Goal: Communication & Community: Answer question/provide support

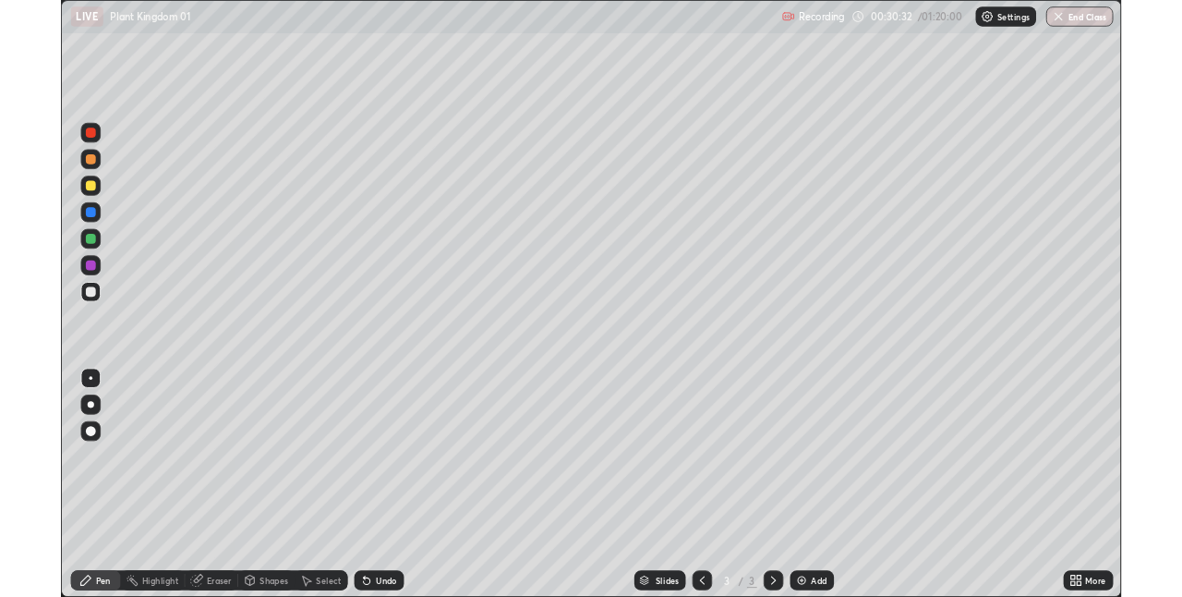
scroll to position [665, 1182]
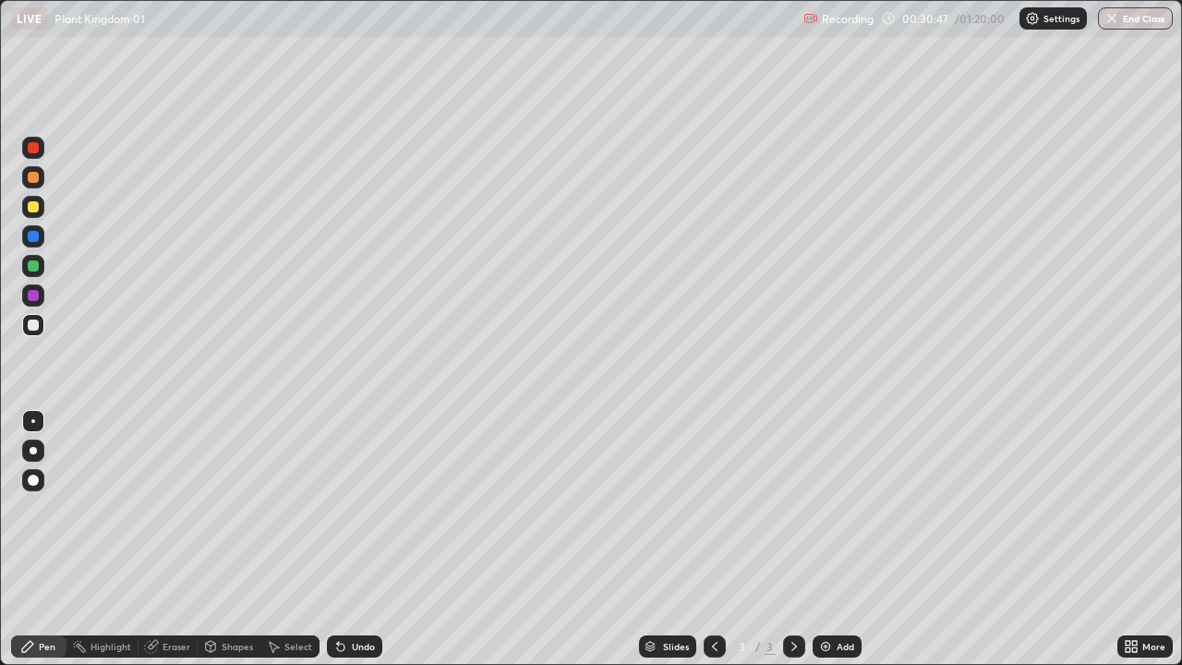
click at [35, 207] on div at bounding box center [33, 206] width 11 height 11
click at [39, 442] on div at bounding box center [33, 451] width 22 height 22
click at [344, 646] on icon at bounding box center [340, 646] width 15 height 15
click at [856, 643] on div "Add" at bounding box center [837, 647] width 49 height 22
click at [40, 327] on div at bounding box center [33, 325] width 22 height 22
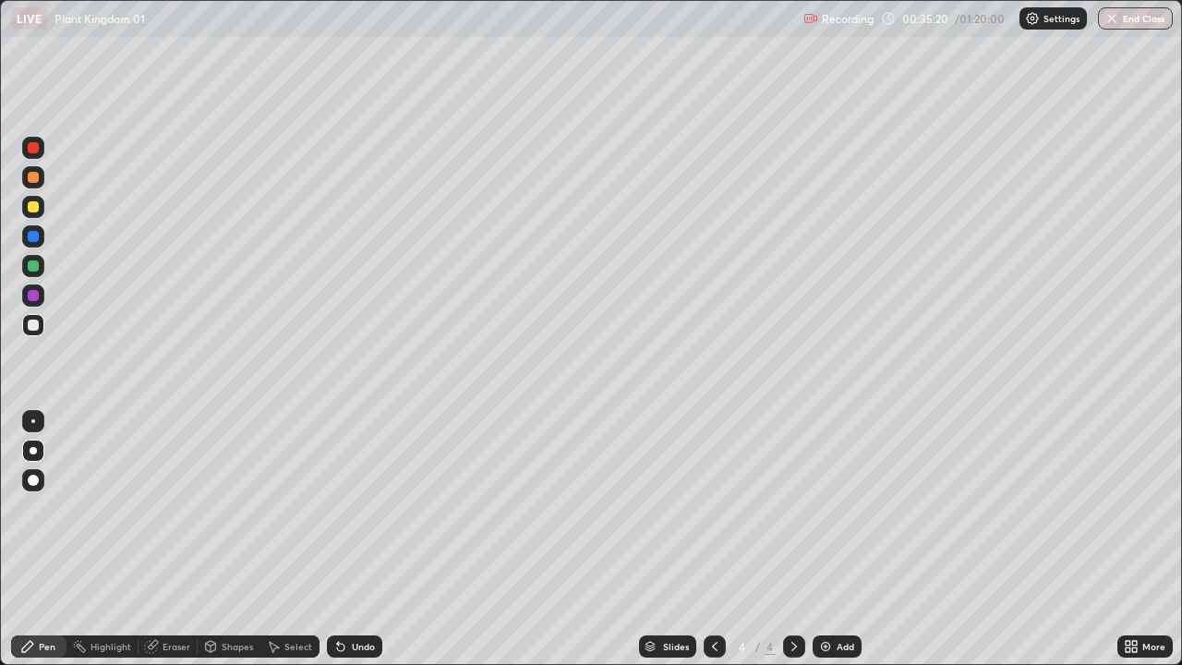
click at [709, 637] on div at bounding box center [715, 647] width 22 height 22
click at [792, 649] on icon at bounding box center [795, 646] width 6 height 9
click at [43, 323] on div at bounding box center [33, 325] width 22 height 22
click at [369, 650] on div "Undo" at bounding box center [363, 646] width 23 height 9
click at [364, 647] on div "Undo" at bounding box center [363, 646] width 23 height 9
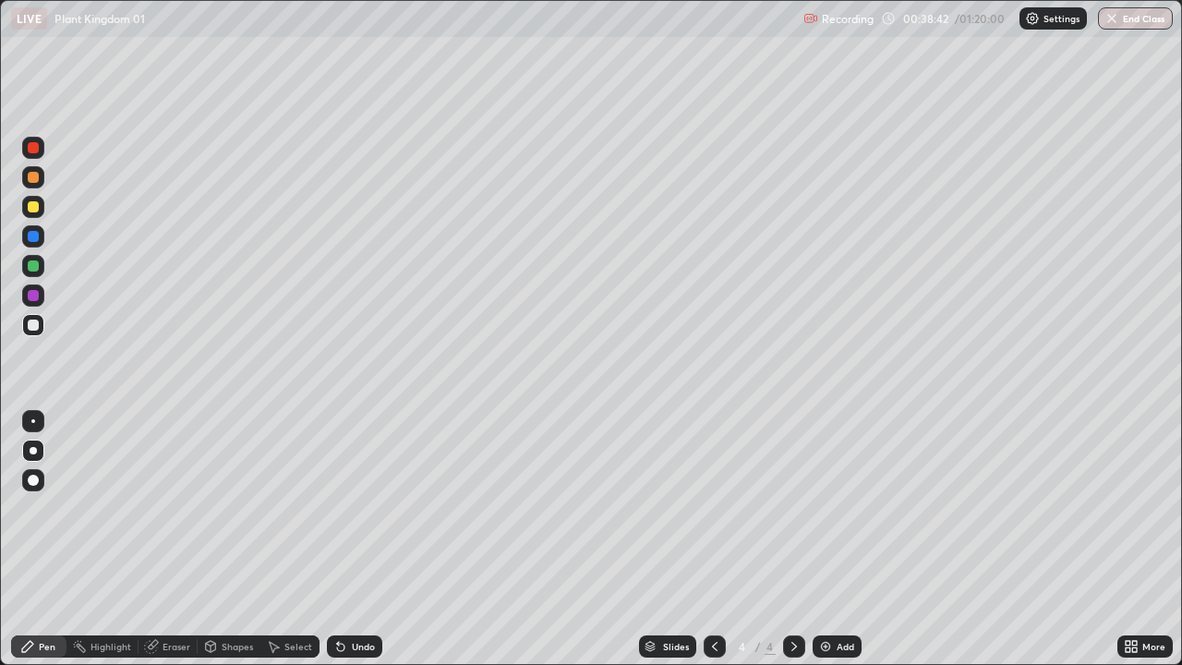
click at [357, 649] on div "Undo" at bounding box center [363, 646] width 23 height 9
click at [348, 640] on div "Undo" at bounding box center [354, 647] width 55 height 22
click at [832, 645] on div "Add" at bounding box center [837, 647] width 49 height 22
click at [35, 209] on div at bounding box center [33, 206] width 11 height 11
click at [36, 333] on div at bounding box center [33, 325] width 22 height 22
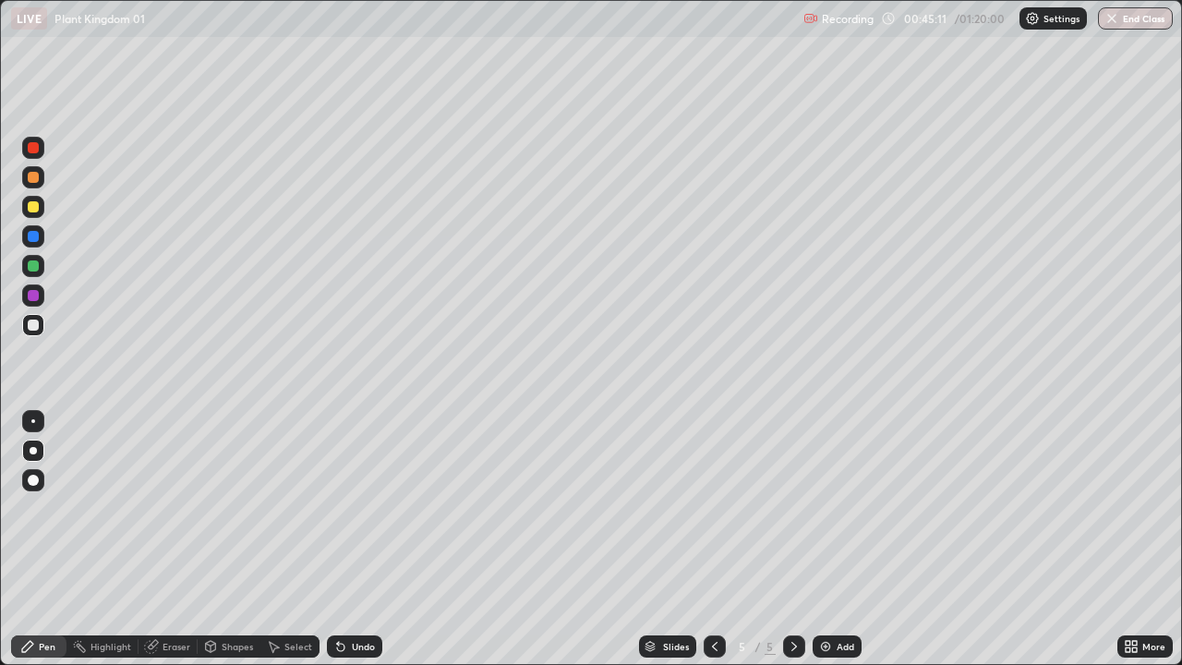
click at [370, 637] on div "Undo" at bounding box center [354, 647] width 55 height 22
click at [840, 649] on div "Add" at bounding box center [846, 646] width 18 height 9
click at [36, 206] on div at bounding box center [33, 206] width 11 height 11
click at [361, 638] on div "Undo" at bounding box center [354, 647] width 55 height 22
click at [34, 326] on div at bounding box center [33, 325] width 11 height 11
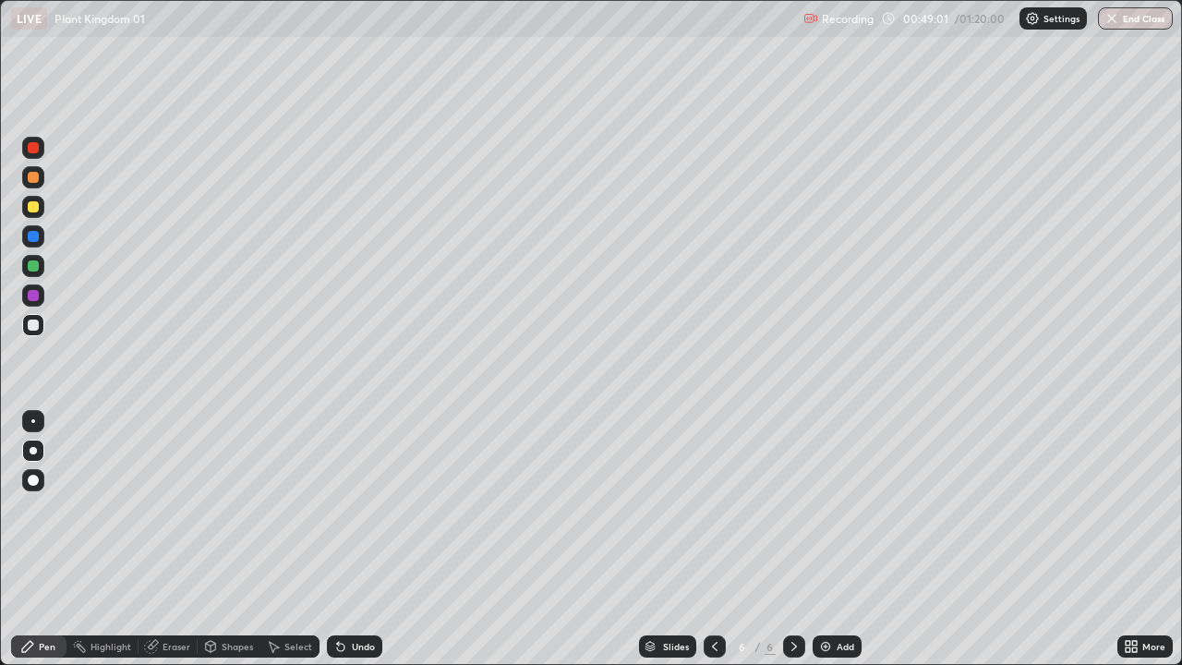
click at [363, 638] on div "Undo" at bounding box center [354, 647] width 55 height 22
click at [359, 645] on div "Undo" at bounding box center [363, 646] width 23 height 9
click at [364, 639] on div "Undo" at bounding box center [354, 647] width 55 height 22
click at [839, 653] on div "Add" at bounding box center [837, 647] width 49 height 22
click at [32, 207] on div at bounding box center [33, 206] width 11 height 11
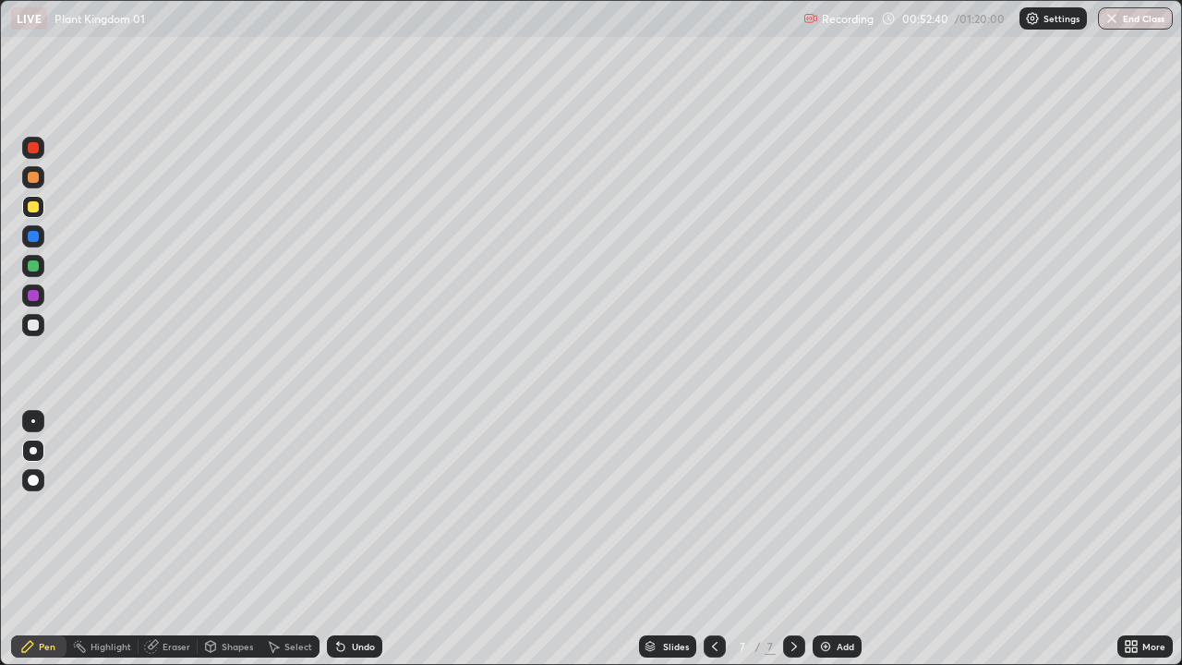
click at [35, 323] on div at bounding box center [33, 325] width 11 height 11
click at [35, 206] on div at bounding box center [33, 206] width 11 height 11
click at [354, 637] on div "Undo" at bounding box center [354, 647] width 55 height 22
click at [364, 646] on div "Undo" at bounding box center [363, 646] width 23 height 9
click at [367, 643] on div "Undo" at bounding box center [363, 646] width 23 height 9
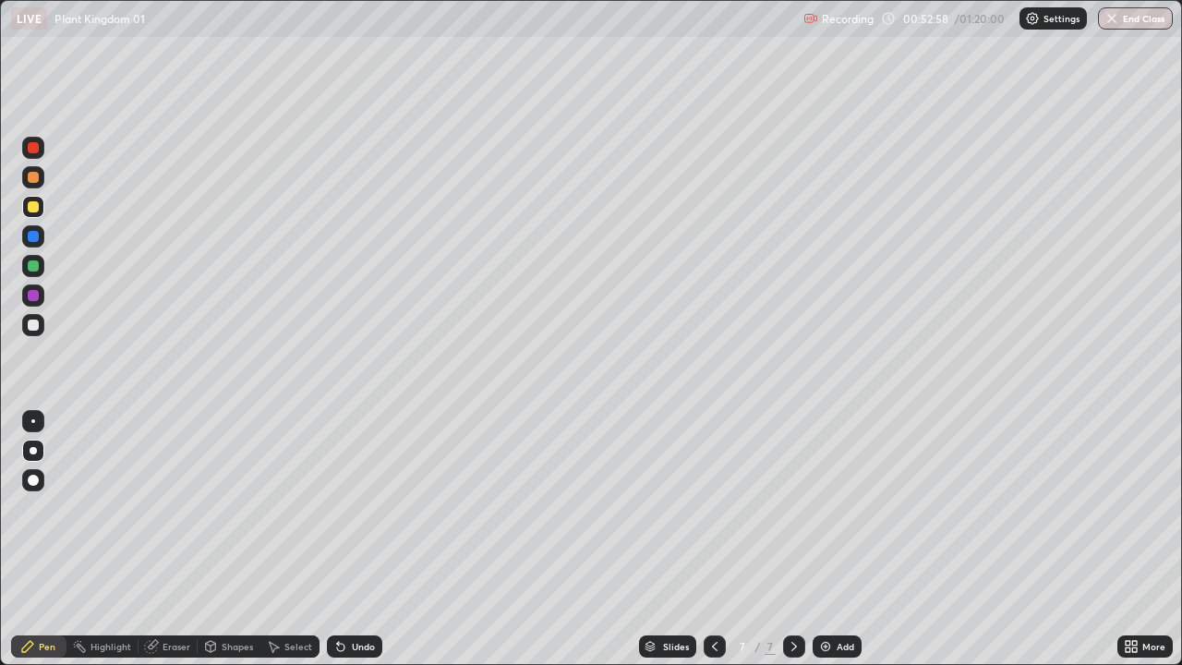
click at [345, 636] on div "Undo" at bounding box center [354, 647] width 55 height 22
click at [40, 322] on div at bounding box center [33, 325] width 22 height 22
click at [35, 333] on div at bounding box center [33, 325] width 22 height 22
click at [352, 646] on div "Undo" at bounding box center [363, 646] width 23 height 9
click at [352, 649] on div "Undo" at bounding box center [363, 646] width 23 height 9
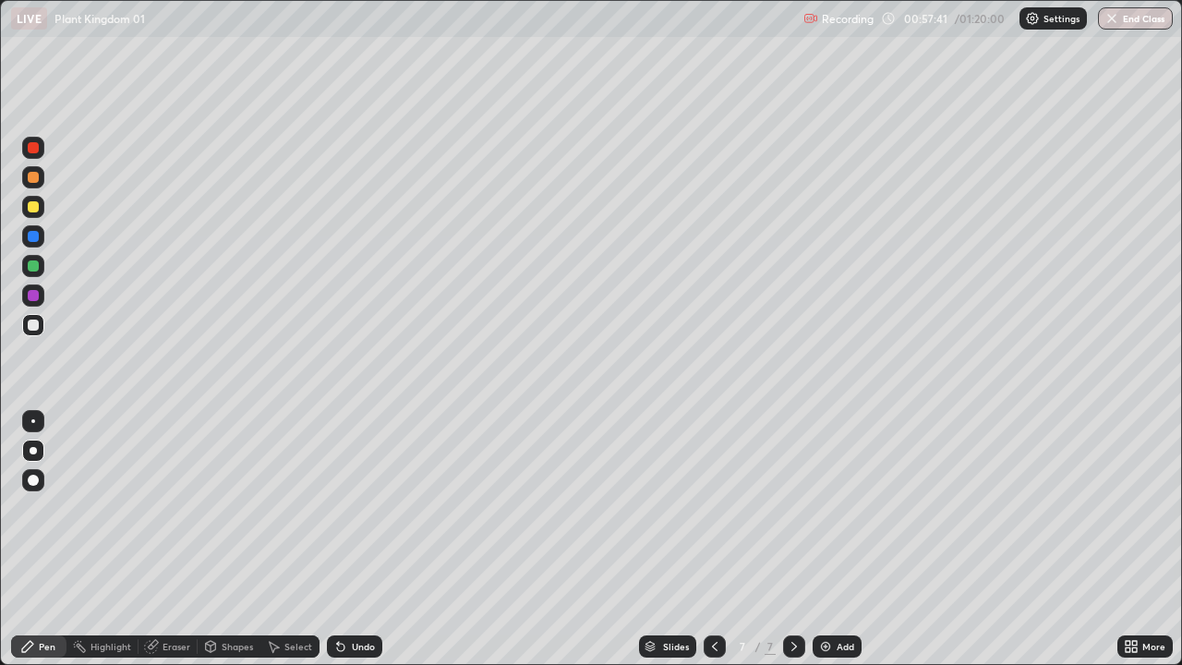
click at [374, 639] on div "Undo" at bounding box center [354, 647] width 55 height 22
click at [371, 642] on div "Undo" at bounding box center [363, 646] width 23 height 9
click at [367, 642] on div "Undo" at bounding box center [363, 646] width 23 height 9
click at [815, 649] on div "Add" at bounding box center [837, 647] width 49 height 22
click at [33, 208] on div at bounding box center [33, 206] width 11 height 11
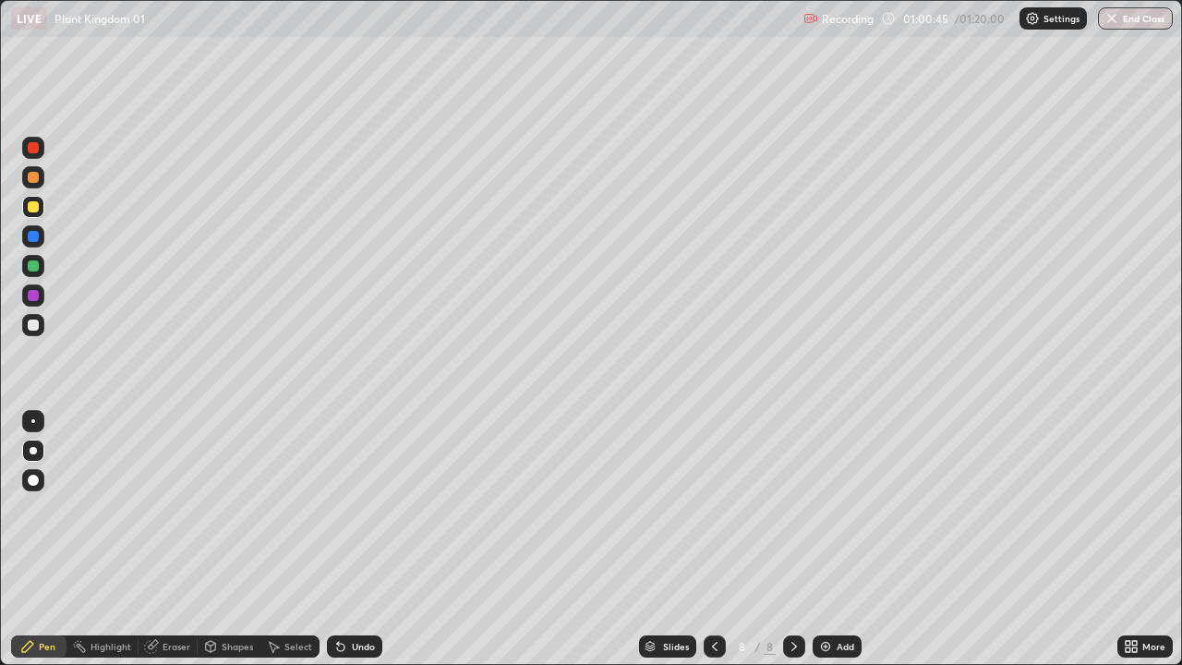
click at [353, 646] on div "Undo" at bounding box center [363, 646] width 23 height 9
click at [346, 650] on div "Undo" at bounding box center [354, 647] width 55 height 22
click at [346, 649] on div "Undo" at bounding box center [354, 647] width 55 height 22
click at [352, 646] on div "Undo" at bounding box center [363, 646] width 23 height 9
click at [34, 325] on div at bounding box center [33, 325] width 11 height 11
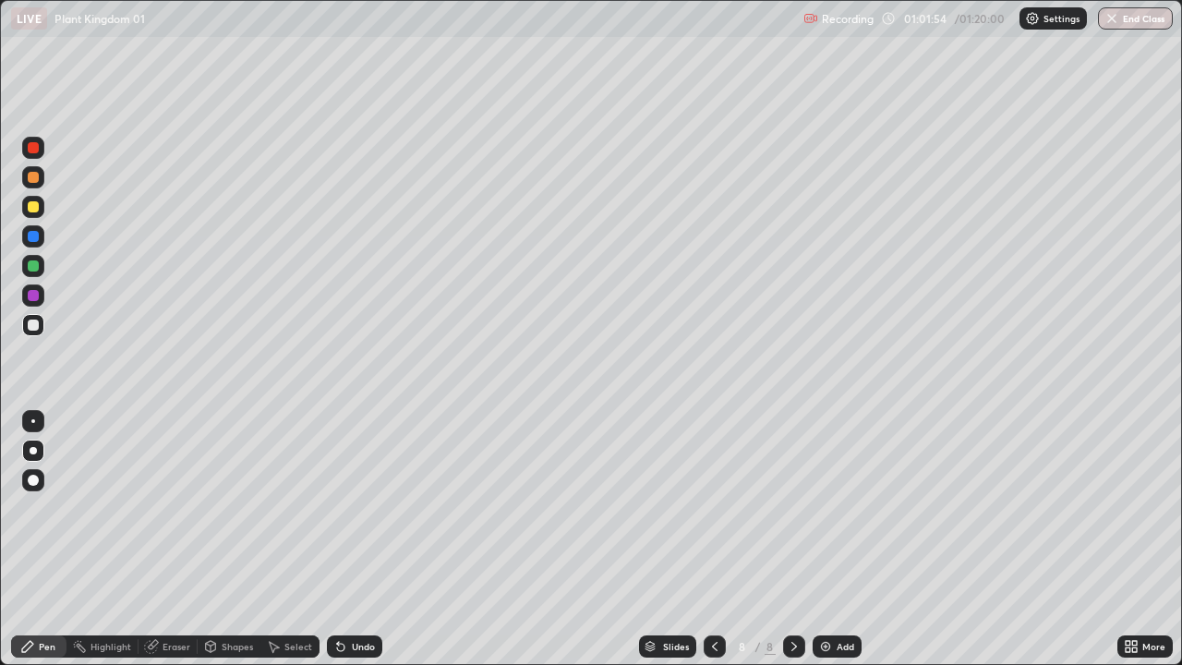
click at [375, 643] on div "Undo" at bounding box center [354, 647] width 55 height 22
click at [367, 636] on div "Undo" at bounding box center [354, 647] width 55 height 22
click at [370, 644] on div "Undo" at bounding box center [363, 646] width 23 height 9
click at [375, 636] on div "Undo" at bounding box center [354, 647] width 55 height 22
click at [41, 216] on div at bounding box center [33, 207] width 22 height 22
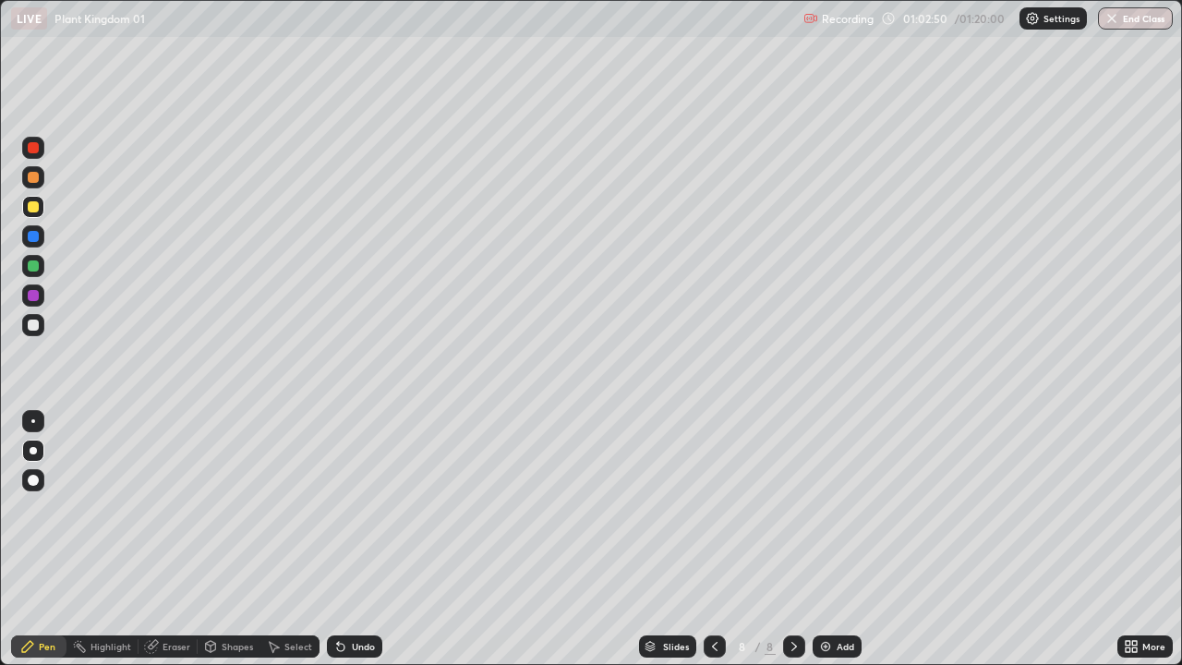
click at [345, 642] on div "Undo" at bounding box center [354, 647] width 55 height 22
click at [34, 325] on div at bounding box center [33, 325] width 11 height 11
click at [787, 640] on icon at bounding box center [794, 646] width 15 height 15
click at [837, 648] on div "Add" at bounding box center [846, 646] width 18 height 9
click at [42, 202] on div at bounding box center [33, 207] width 22 height 22
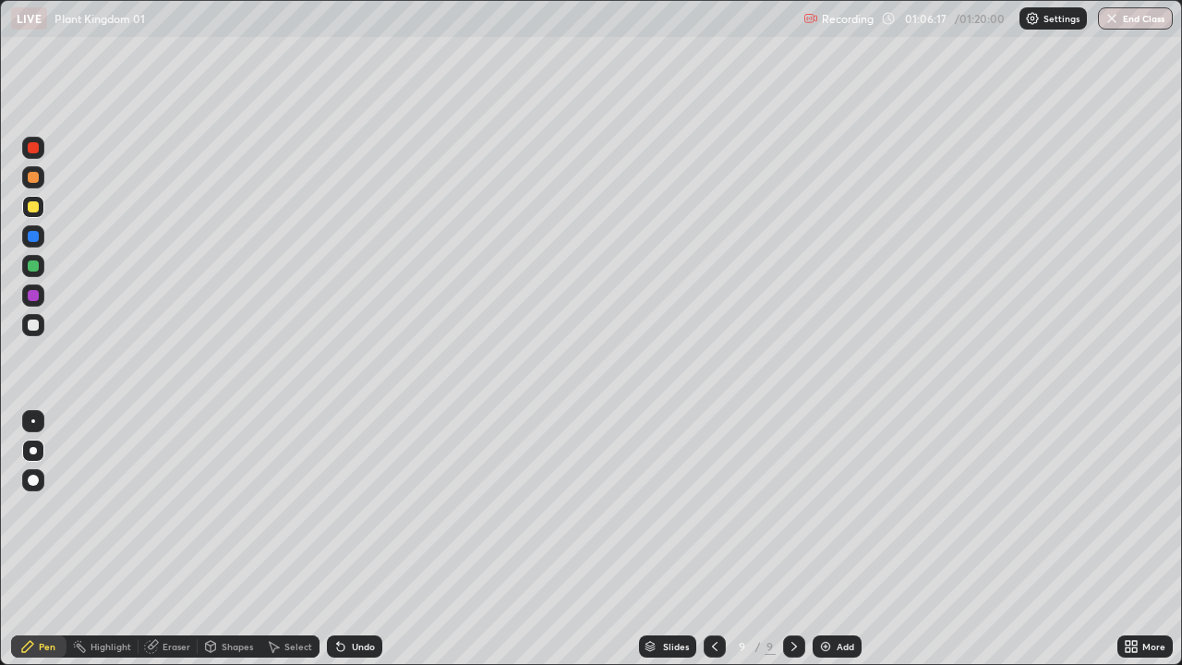
click at [363, 638] on div "Undo" at bounding box center [354, 647] width 55 height 22
click at [360, 639] on div "Undo" at bounding box center [354, 647] width 55 height 22
click at [358, 646] on div "Undo" at bounding box center [363, 646] width 23 height 9
click at [42, 326] on div at bounding box center [33, 325] width 22 height 22
click at [41, 209] on div at bounding box center [33, 207] width 22 height 22
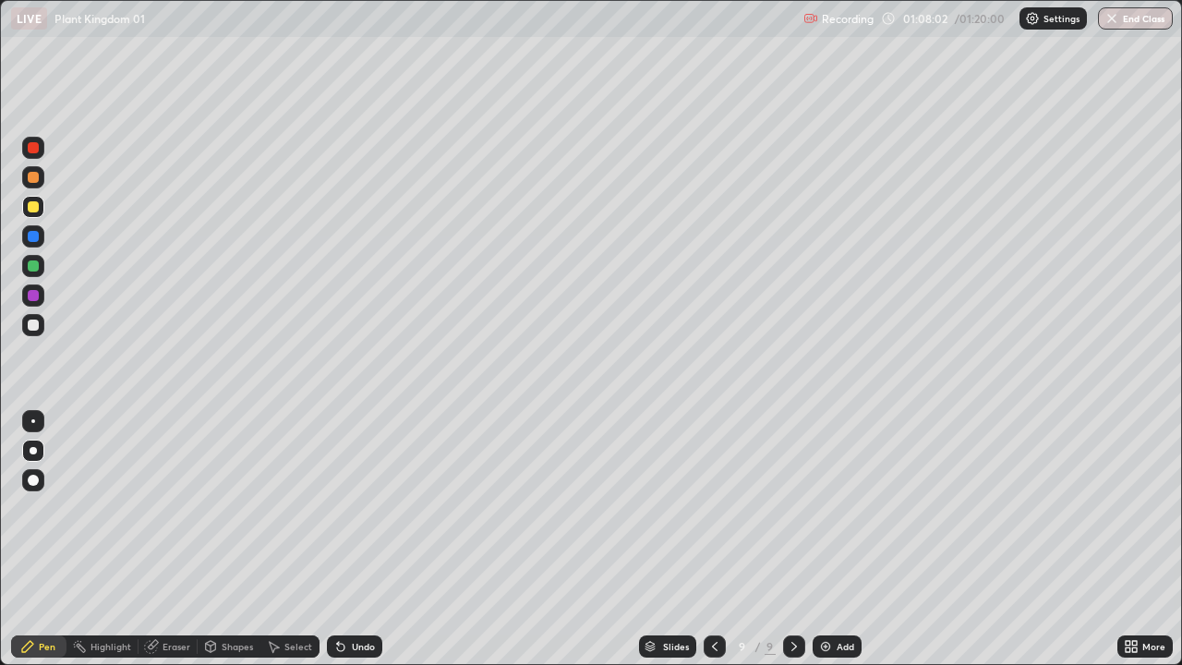
click at [367, 637] on div "Undo" at bounding box center [354, 647] width 55 height 22
click at [185, 644] on div "Eraser" at bounding box center [177, 646] width 28 height 9
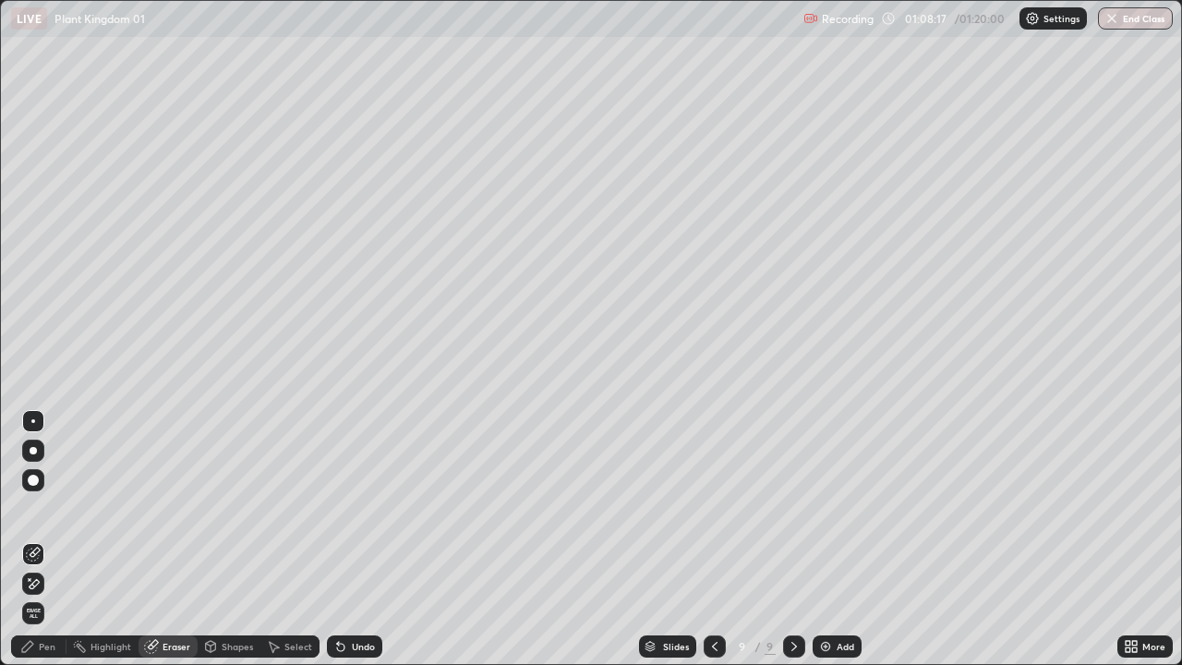
click at [53, 647] on div "Pen" at bounding box center [47, 646] width 17 height 9
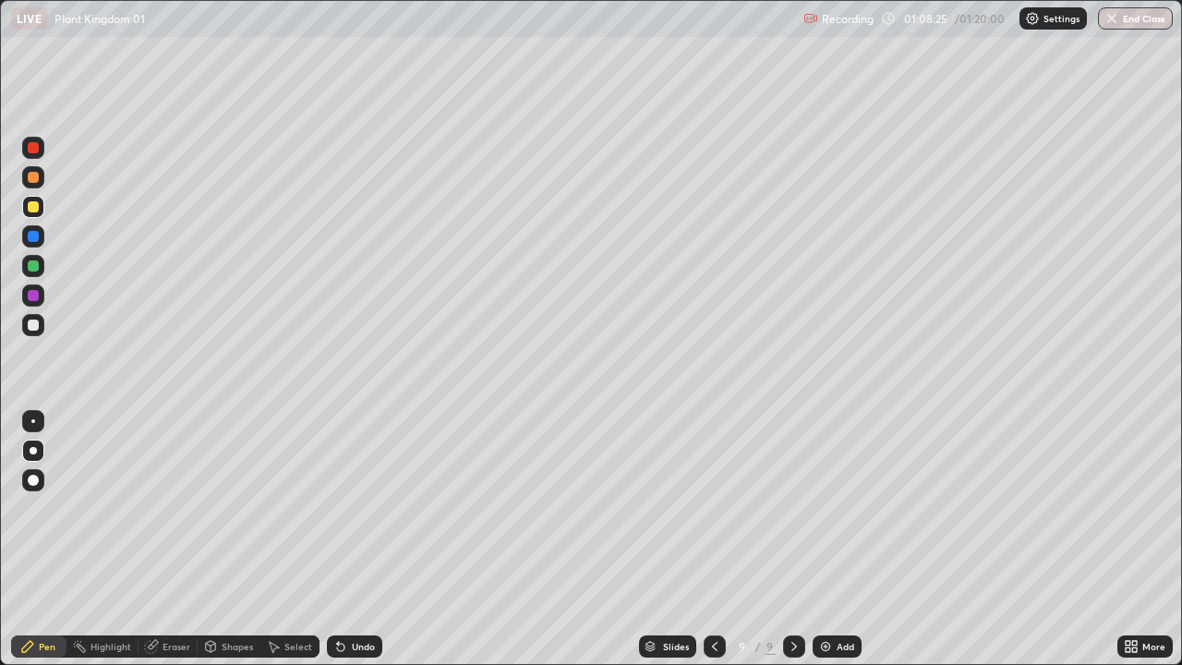
click at [370, 642] on div "Undo" at bounding box center [363, 646] width 23 height 9
click at [371, 643] on div "Undo" at bounding box center [363, 646] width 23 height 9
click at [41, 315] on div at bounding box center [33, 325] width 22 height 22
click at [830, 642] on img at bounding box center [825, 646] width 15 height 15
click at [34, 207] on div at bounding box center [33, 206] width 11 height 11
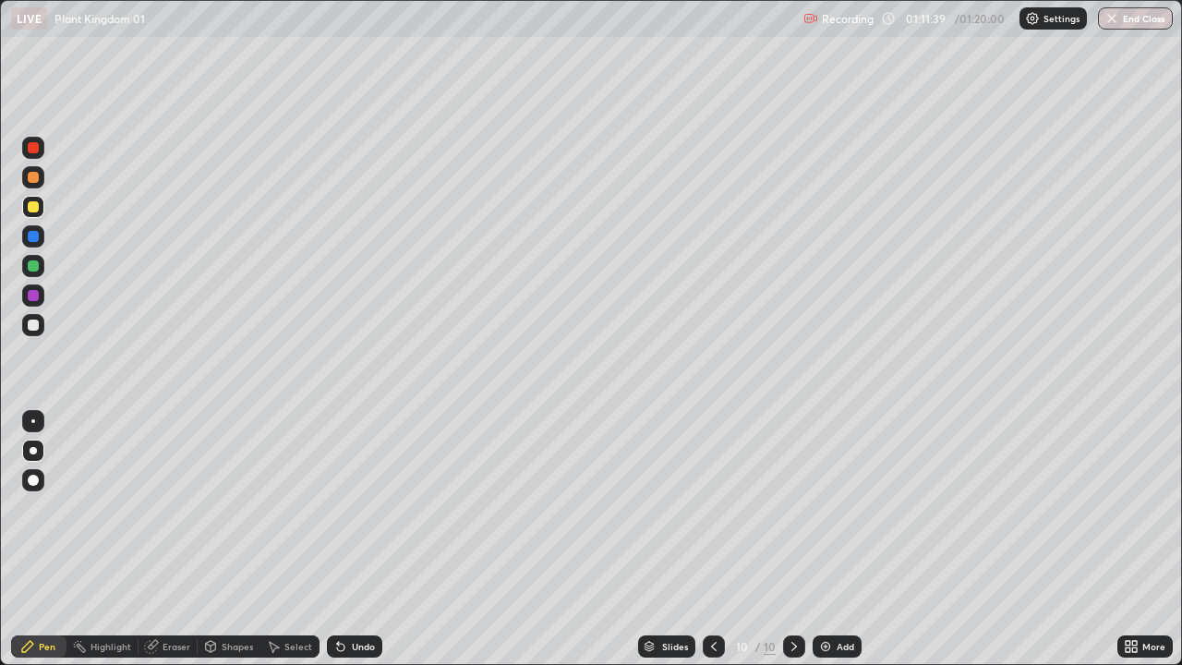
click at [34, 325] on div at bounding box center [33, 325] width 11 height 11
click at [352, 644] on div "Undo" at bounding box center [363, 646] width 23 height 9
click at [357, 638] on div "Undo" at bounding box center [354, 647] width 55 height 22
click at [374, 639] on div "Undo" at bounding box center [354, 647] width 55 height 22
click at [371, 637] on div "Undo" at bounding box center [354, 647] width 55 height 22
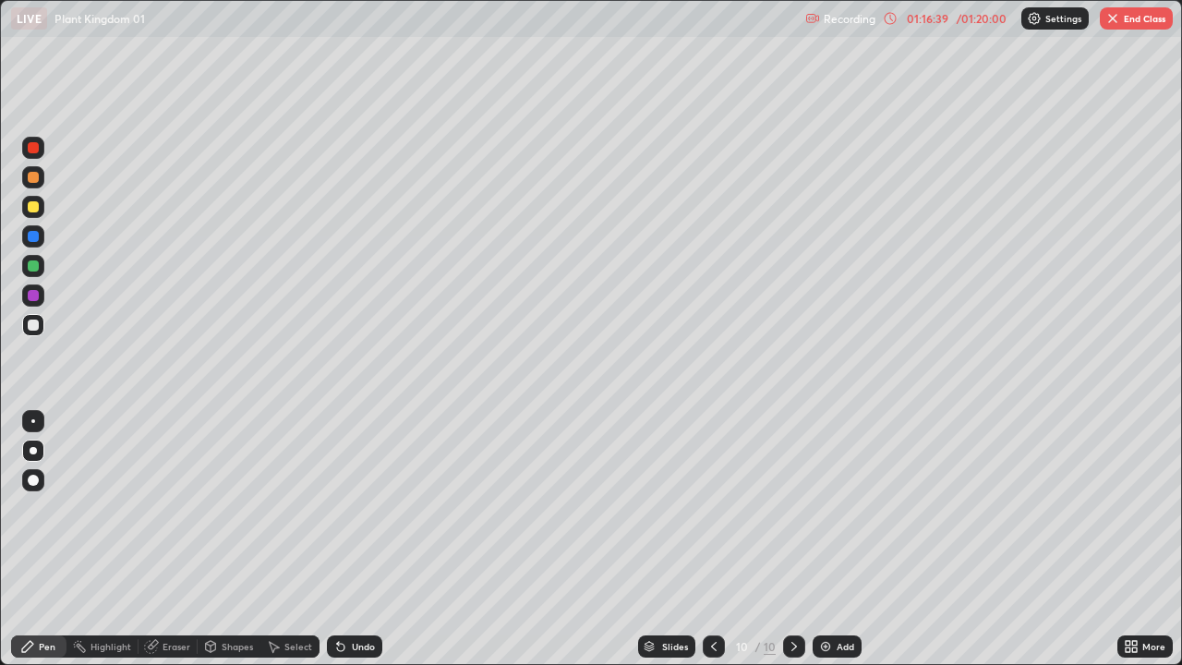
click at [375, 643] on div "Undo" at bounding box center [354, 647] width 55 height 22
click at [836, 655] on div "Add" at bounding box center [837, 647] width 49 height 22
click at [348, 638] on div "Undo" at bounding box center [354, 647] width 55 height 22
click at [368, 642] on div "Undo" at bounding box center [363, 646] width 23 height 9
click at [376, 645] on div "Undo" at bounding box center [354, 647] width 55 height 22
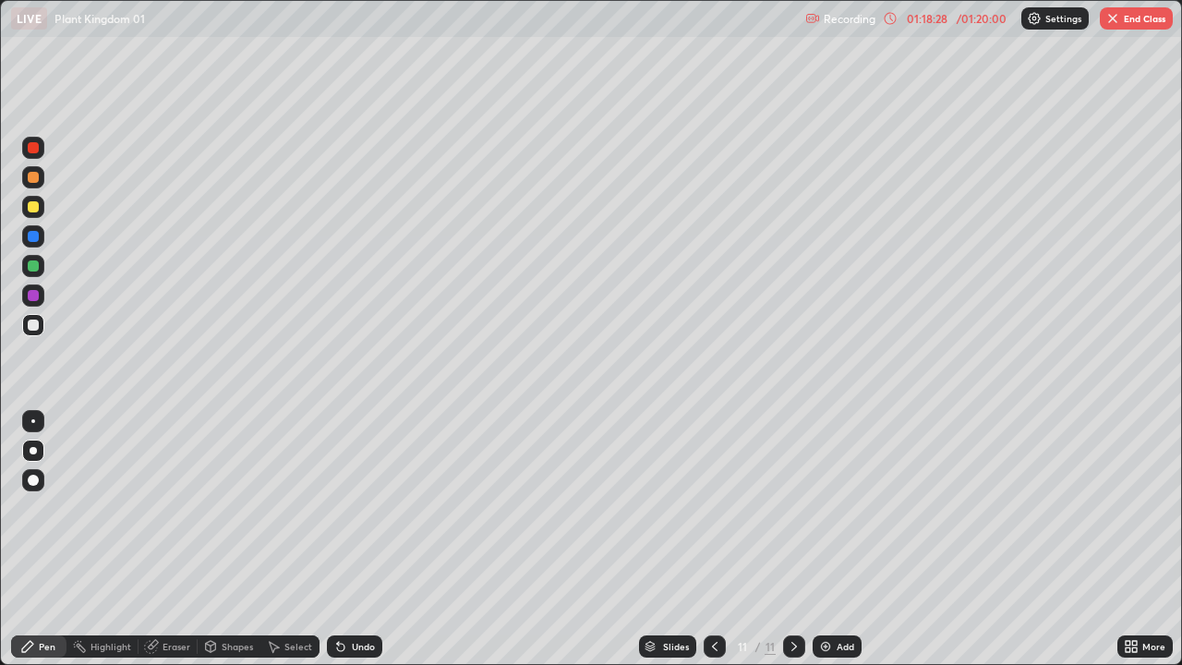
click at [376, 652] on div "Undo" at bounding box center [354, 647] width 55 height 22
click at [359, 648] on div "Undo" at bounding box center [363, 646] width 23 height 9
click at [368, 642] on div "Undo" at bounding box center [363, 646] width 23 height 9
click at [362, 639] on div "Undo" at bounding box center [354, 647] width 55 height 22
click at [368, 643] on div "Undo" at bounding box center [363, 646] width 23 height 9
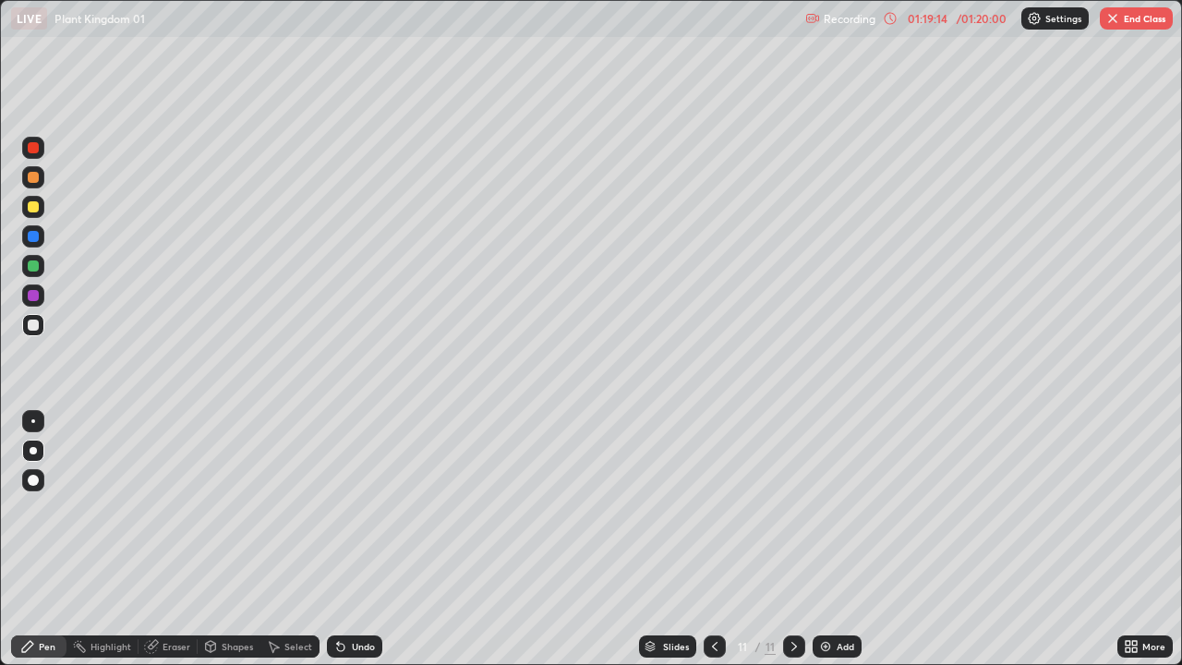
click at [372, 640] on div "Undo" at bounding box center [354, 647] width 55 height 22
click at [374, 643] on div "Undo" at bounding box center [354, 647] width 55 height 22
click at [373, 645] on div "Undo" at bounding box center [354, 647] width 55 height 22
click at [373, 644] on div "Undo" at bounding box center [354, 647] width 55 height 22
click at [375, 647] on div "Undo" at bounding box center [354, 647] width 55 height 22
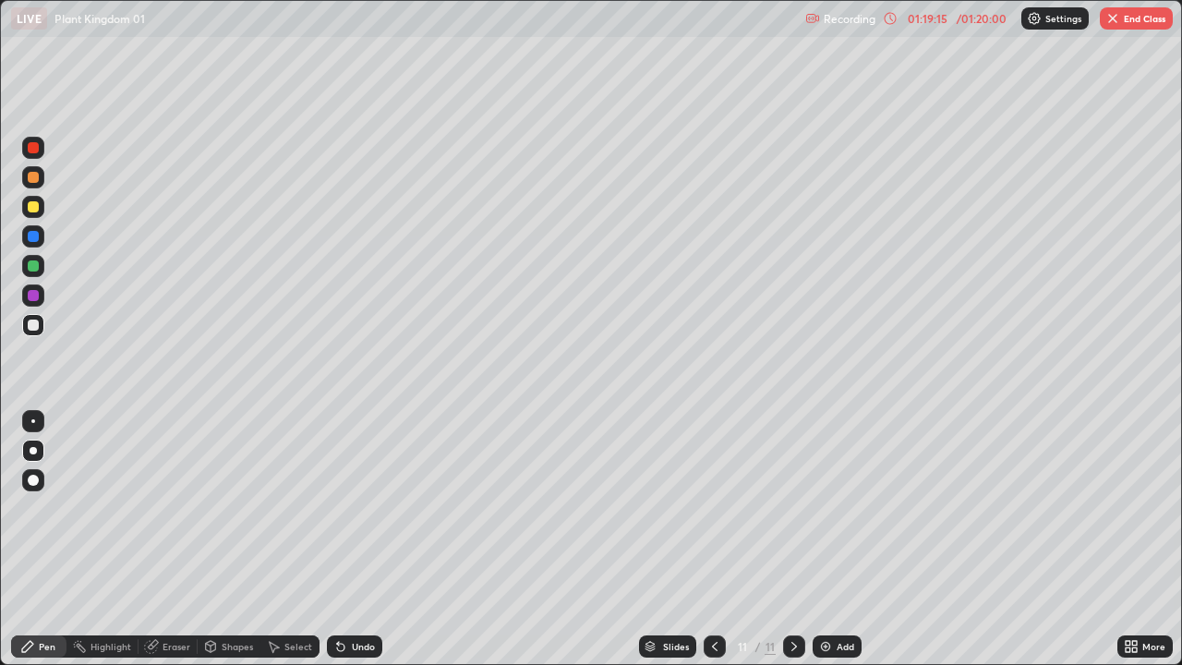
click at [374, 646] on div "Undo" at bounding box center [354, 647] width 55 height 22
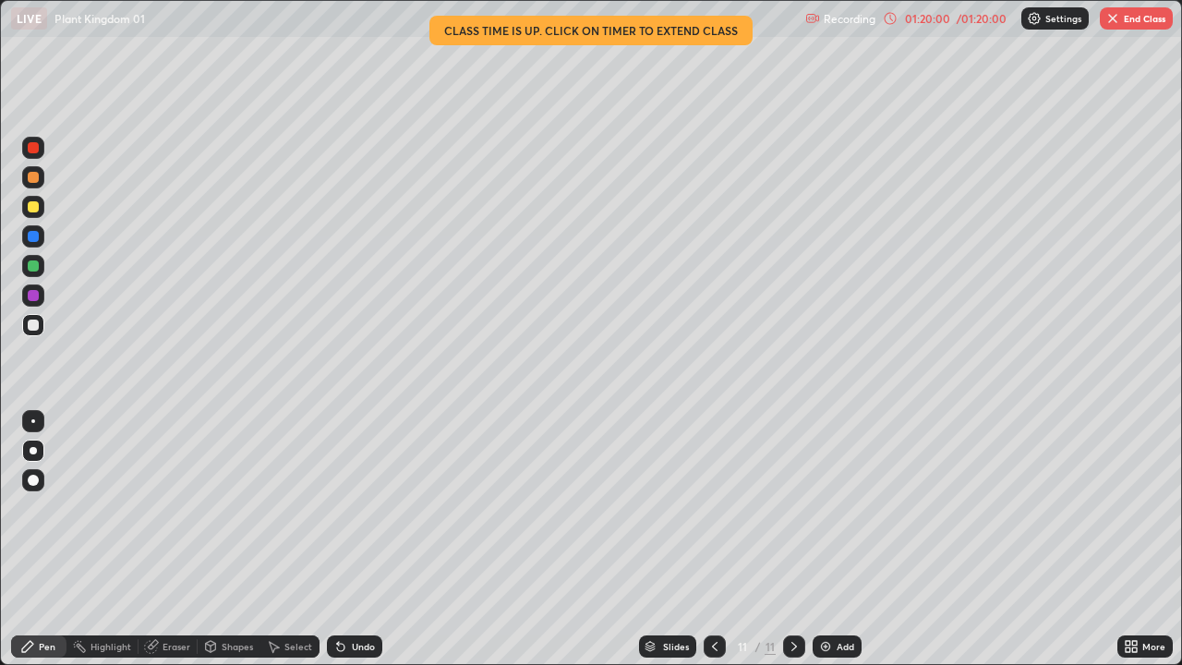
click at [1132, 651] on icon at bounding box center [1131, 646] width 15 height 15
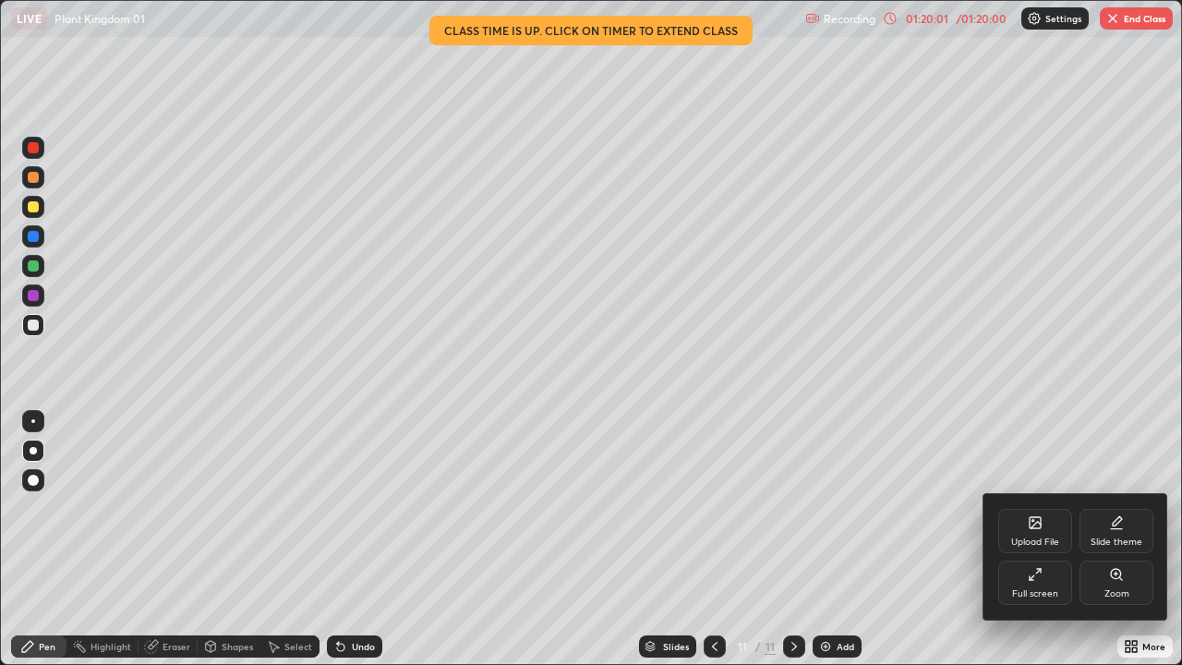
click at [1044, 574] on div "Full screen" at bounding box center [1036, 583] width 74 height 44
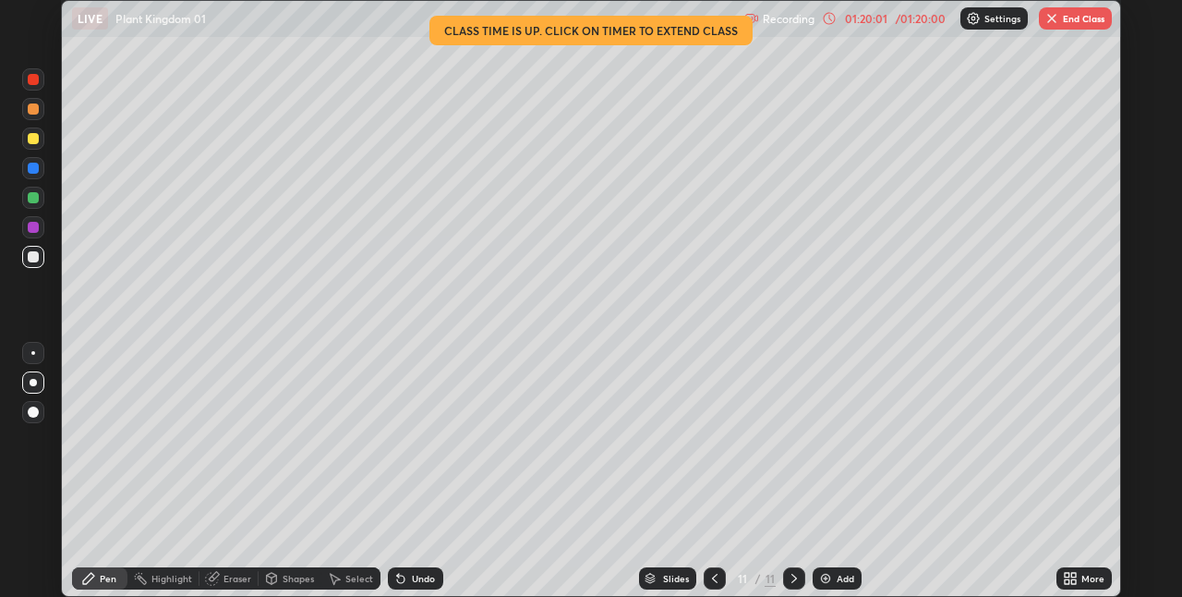
scroll to position [91777, 91191]
click at [1068, 12] on button "End Class" at bounding box center [1075, 18] width 73 height 22
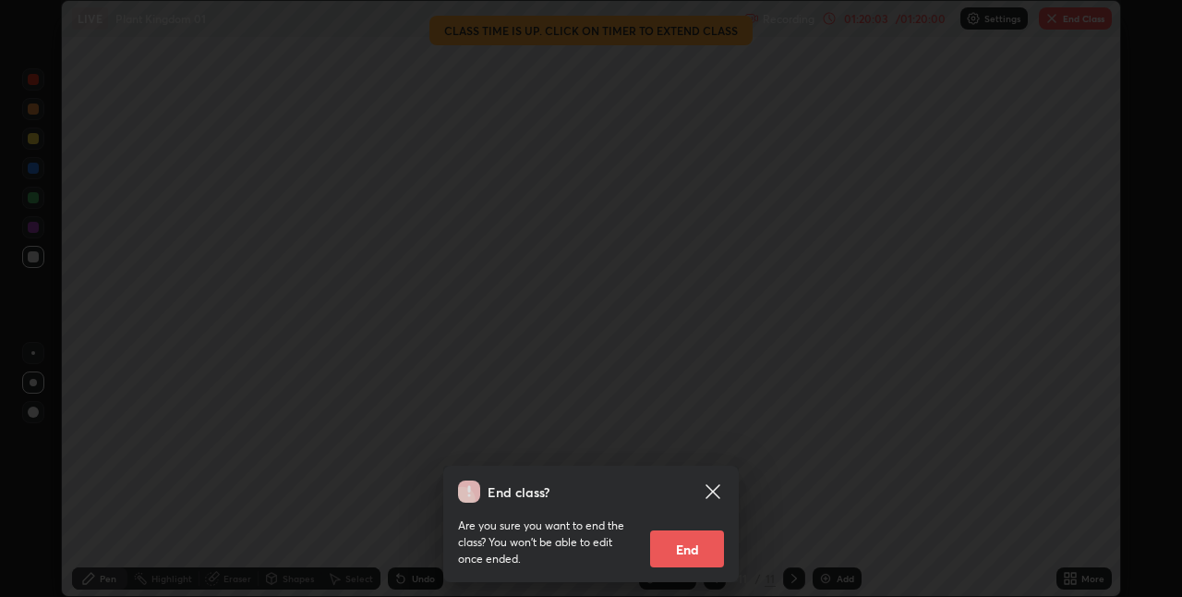
click at [696, 547] on button "End" at bounding box center [687, 548] width 74 height 37
